Goal: Task Accomplishment & Management: Complete application form

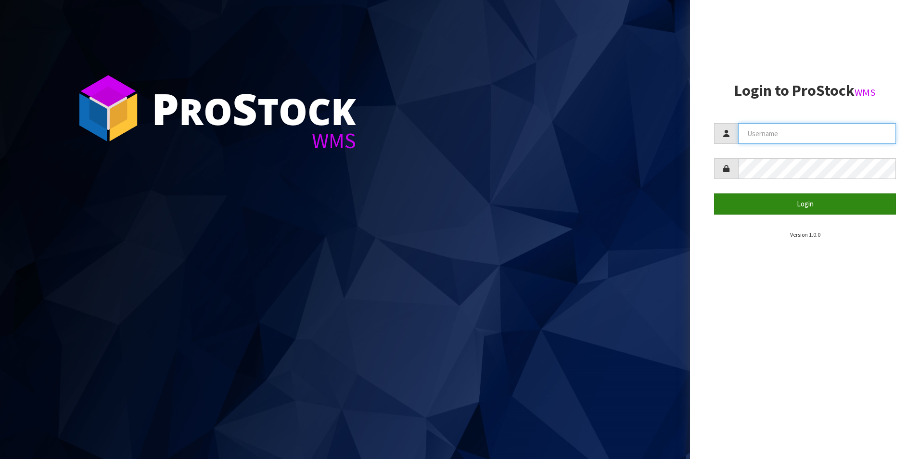
type input "NEOGEN"
click at [780, 205] on button "Login" at bounding box center [805, 203] width 182 height 21
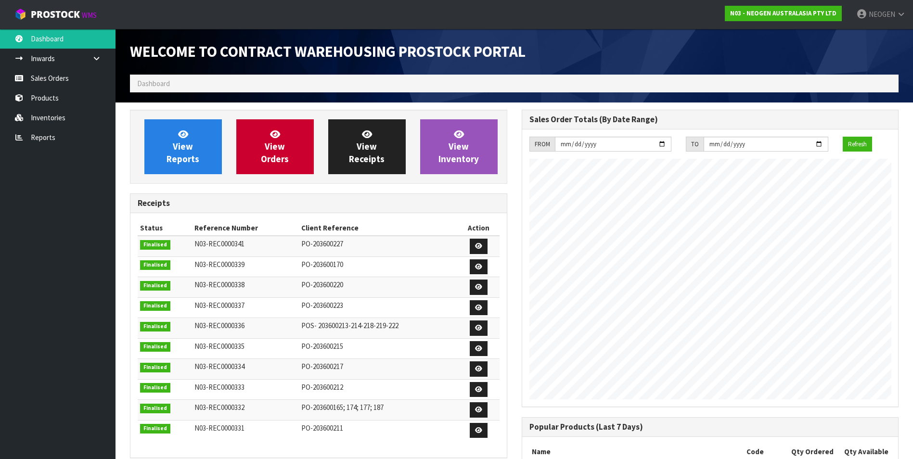
scroll to position [534, 391]
click at [47, 79] on link "Sales Orders" at bounding box center [58, 78] width 116 height 20
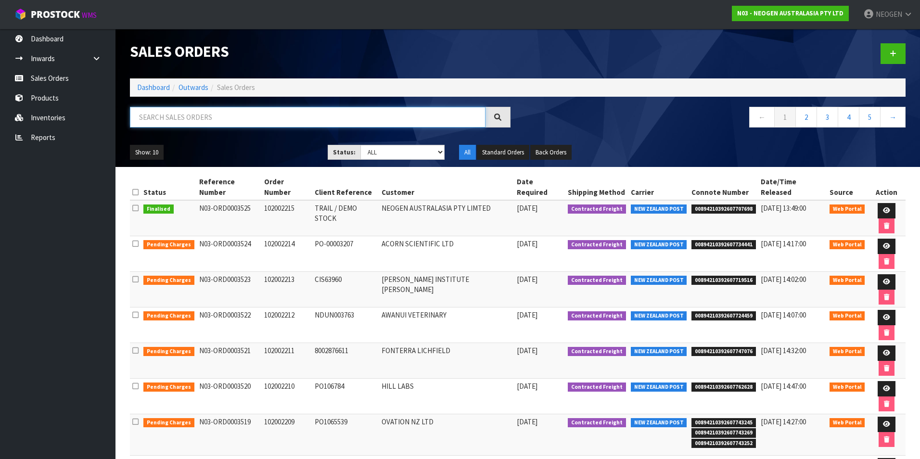
click at [153, 120] on input "text" at bounding box center [308, 117] width 356 height 21
type input "WESTLAND"
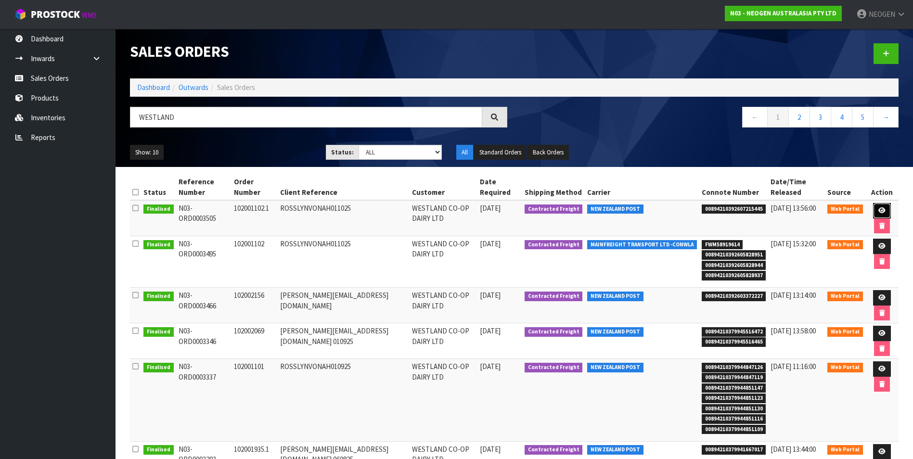
click at [881, 211] on icon at bounding box center [881, 210] width 7 height 6
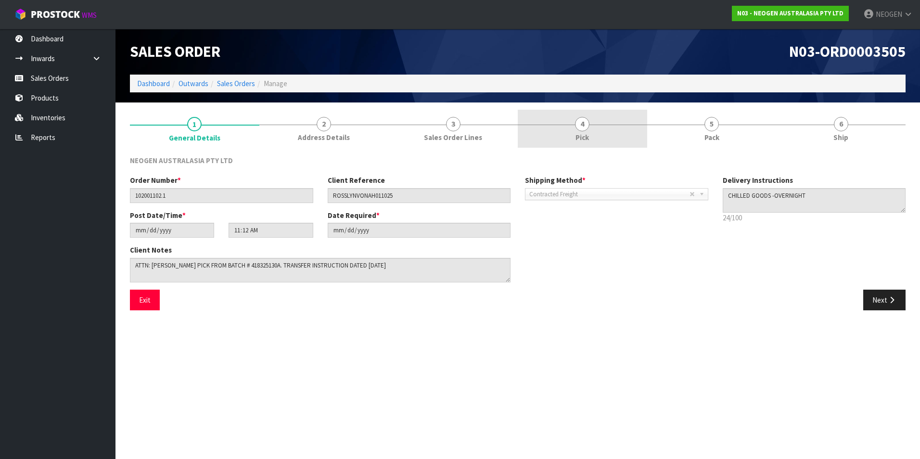
click at [586, 124] on span "4" at bounding box center [582, 124] width 14 height 14
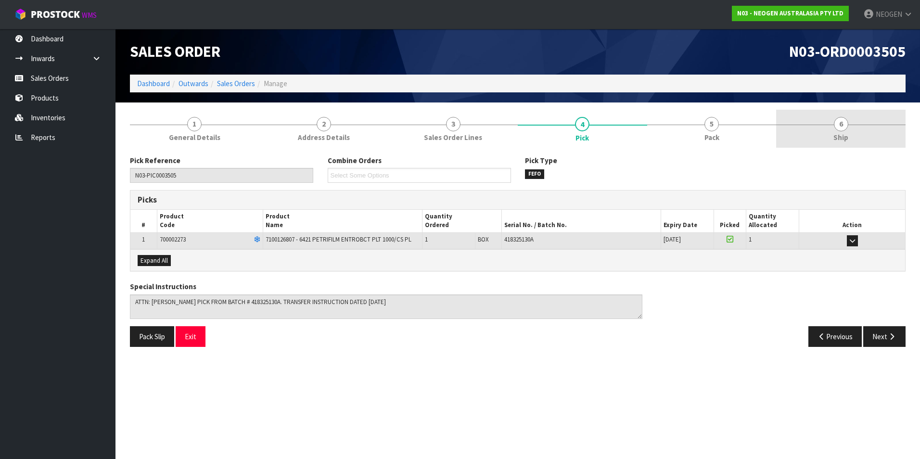
click at [838, 123] on span "6" at bounding box center [841, 124] width 14 height 14
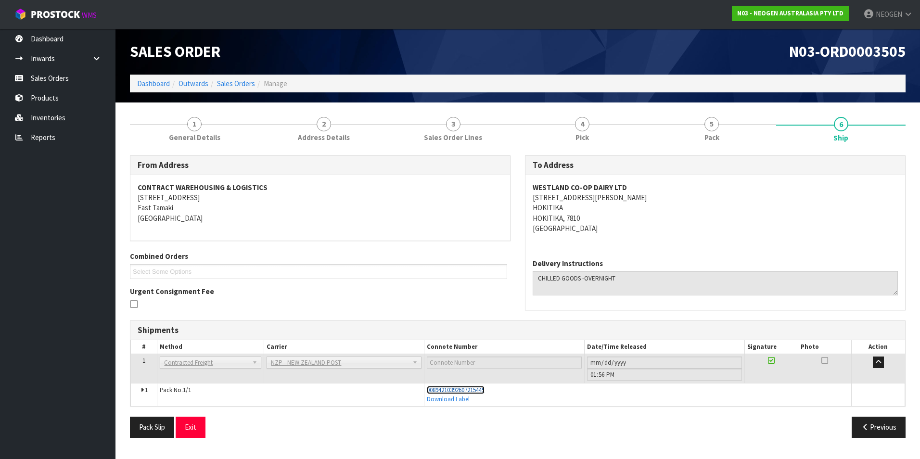
click at [471, 390] on span "00894210392607215445" at bounding box center [456, 390] width 58 height 8
click at [58, 79] on link "Sales Orders" at bounding box center [58, 78] width 116 height 20
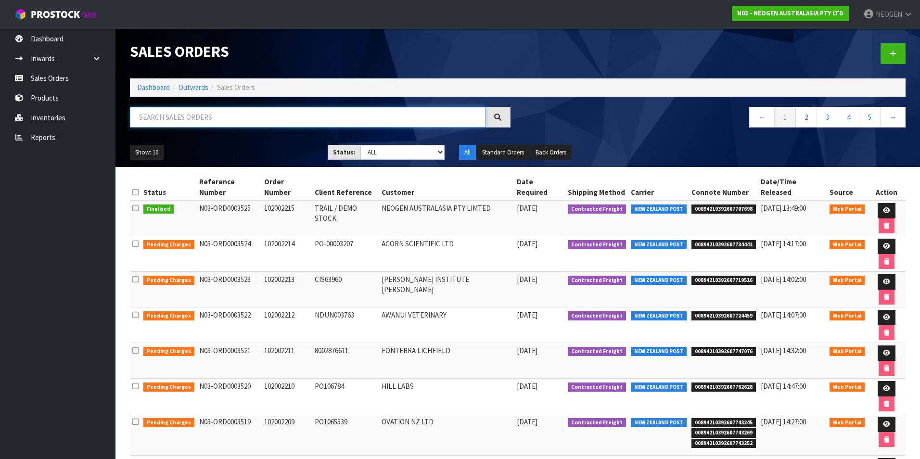
click at [178, 115] on input "text" at bounding box center [308, 117] width 356 height 21
type input "WESTLAND"
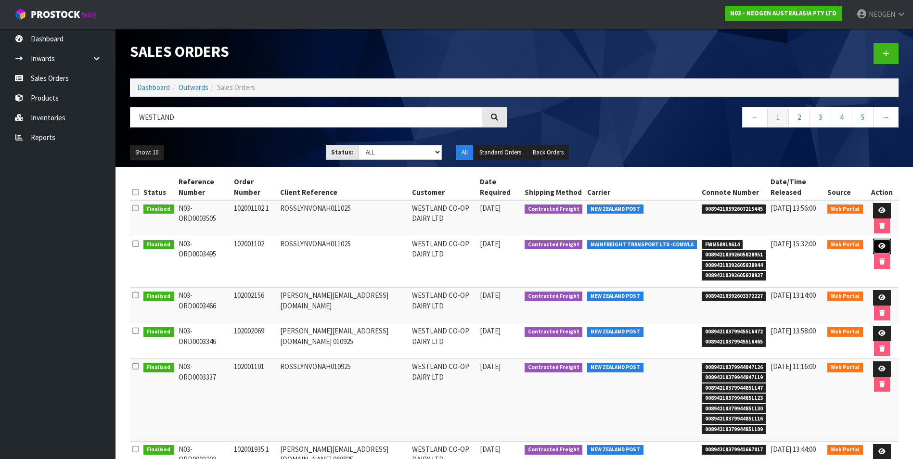
click at [881, 247] on icon at bounding box center [881, 246] width 7 height 6
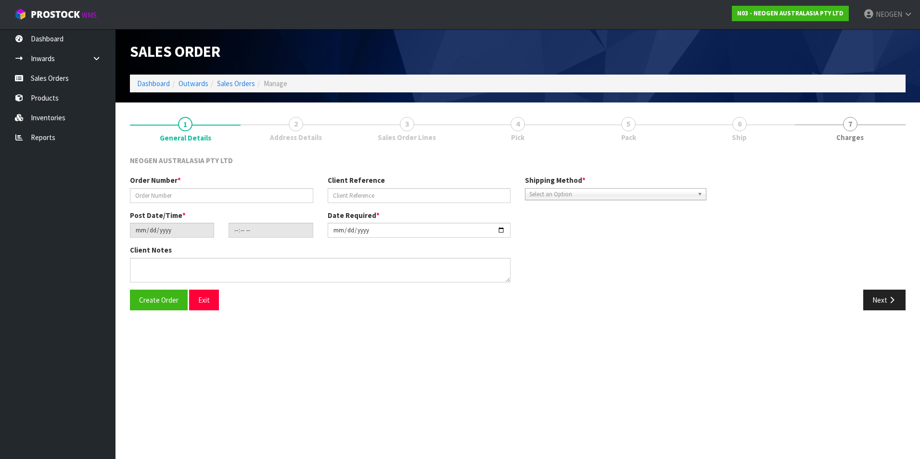
type input "102001102"
type input "ROSSLYNVONAH011025"
type input "[DATE]"
type input "11:24:00.000"
type input "[DATE]"
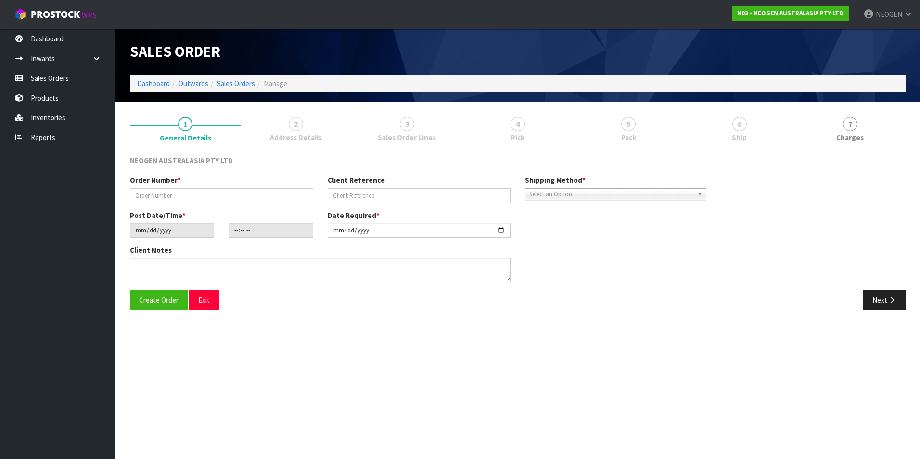
type textarea "ATTN: [PERSON_NAME]"
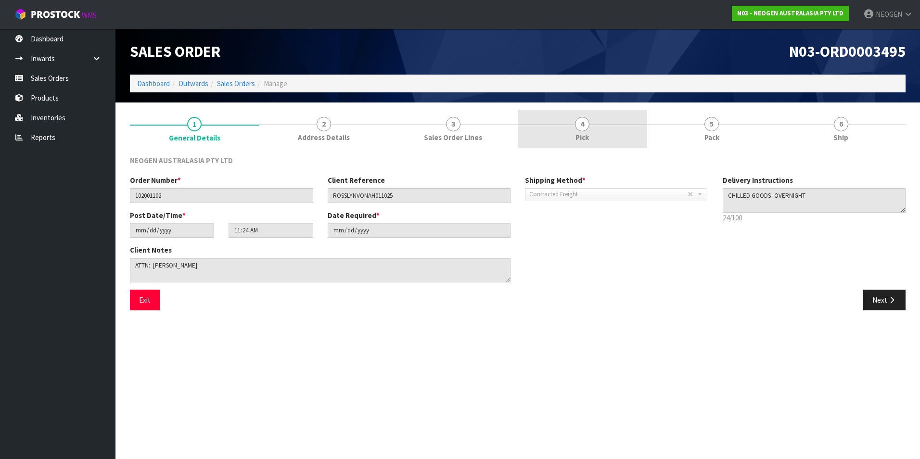
click at [586, 124] on span "4" at bounding box center [582, 124] width 14 height 14
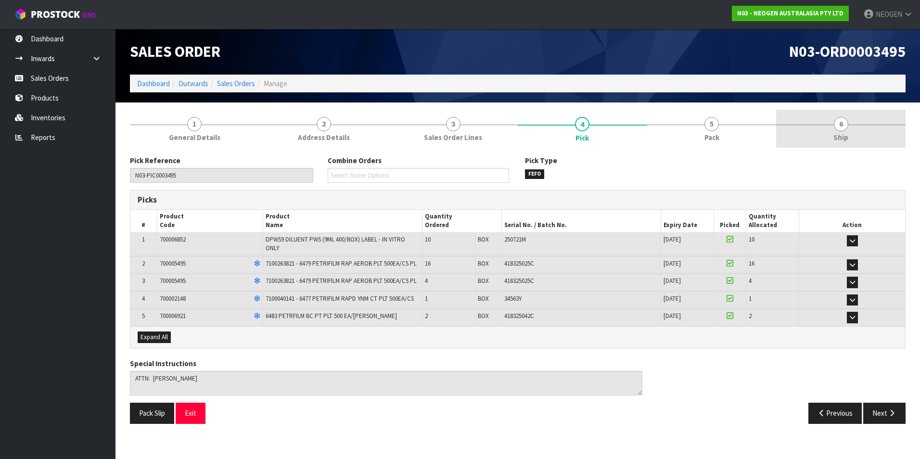
click at [840, 127] on span "6" at bounding box center [841, 124] width 14 height 14
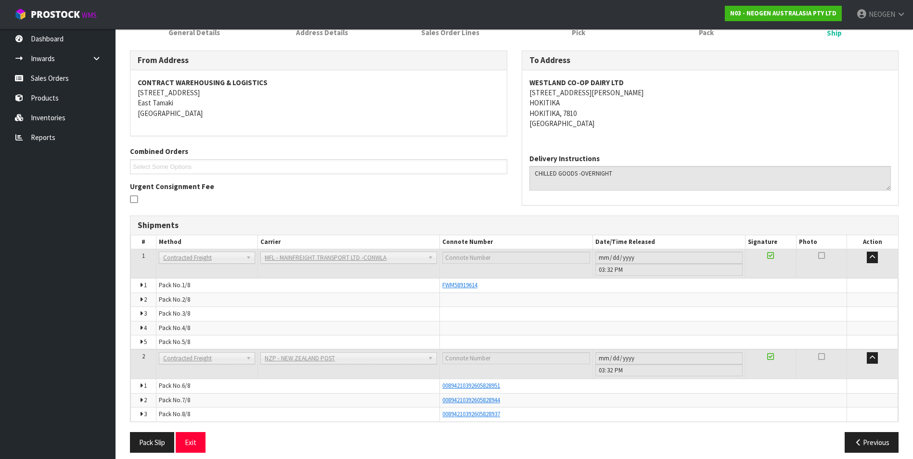
scroll to position [113, 0]
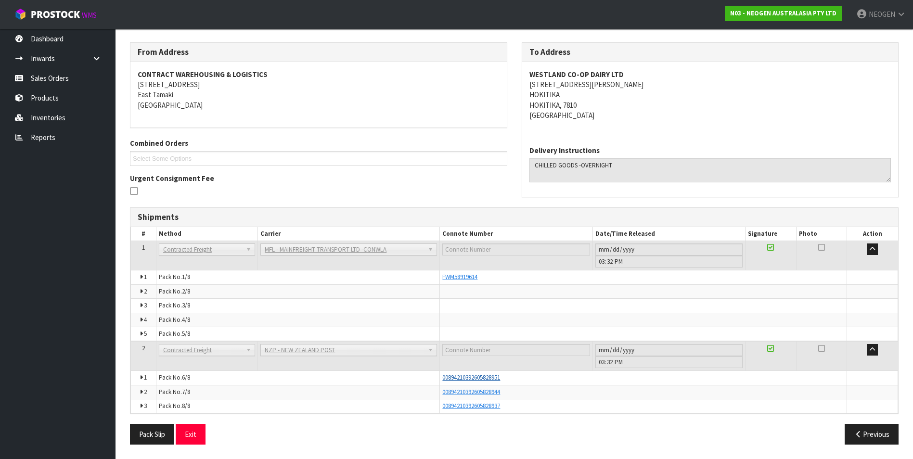
click at [453, 378] on span "00894210392605828951" at bounding box center [471, 377] width 58 height 8
drag, startPoint x: 471, startPoint y: 378, endPoint x: 432, endPoint y: 376, distance: 39.5
click at [432, 376] on tr "1 Pack No. 6/8 00894210392605828951 Glass Charge 0.116600 m 3 13.000 kg" at bounding box center [514, 378] width 767 height 14
drag, startPoint x: 432, startPoint y: 376, endPoint x: 511, endPoint y: 381, distance: 79.6
click at [511, 380] on div "00894210392605828951" at bounding box center [643, 377] width 402 height 9
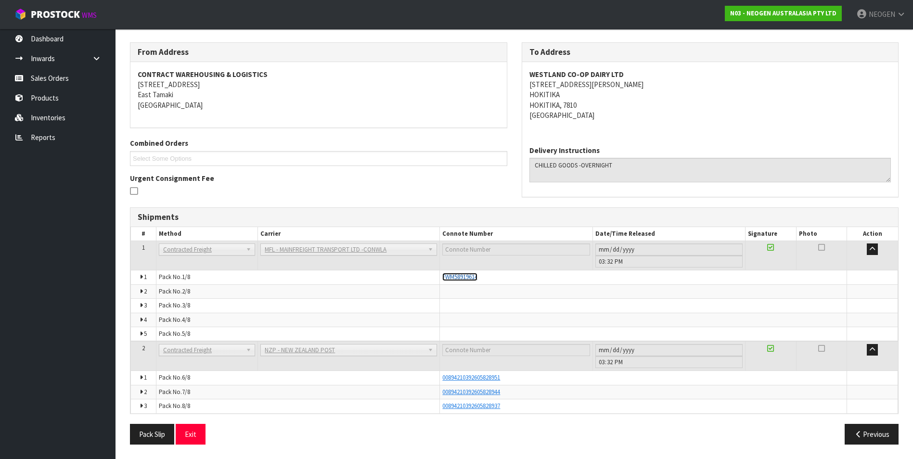
click at [459, 277] on span "FWM58919614" at bounding box center [459, 277] width 35 height 8
